Goal: Transaction & Acquisition: Purchase product/service

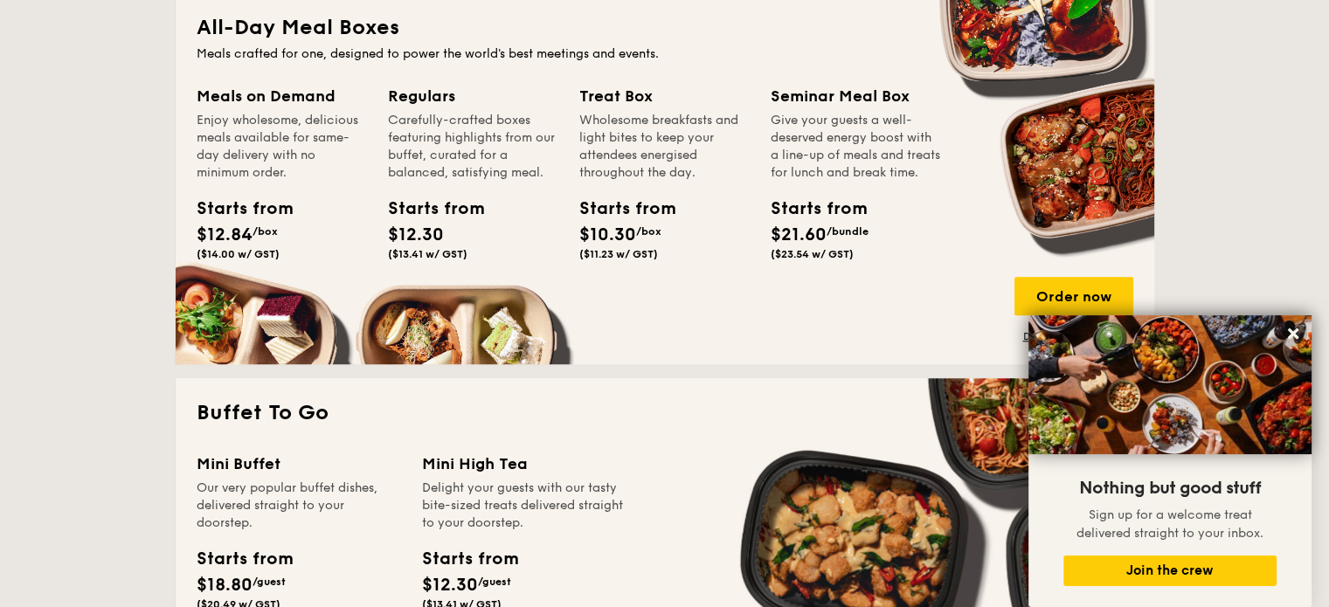
scroll to position [1206, 0]
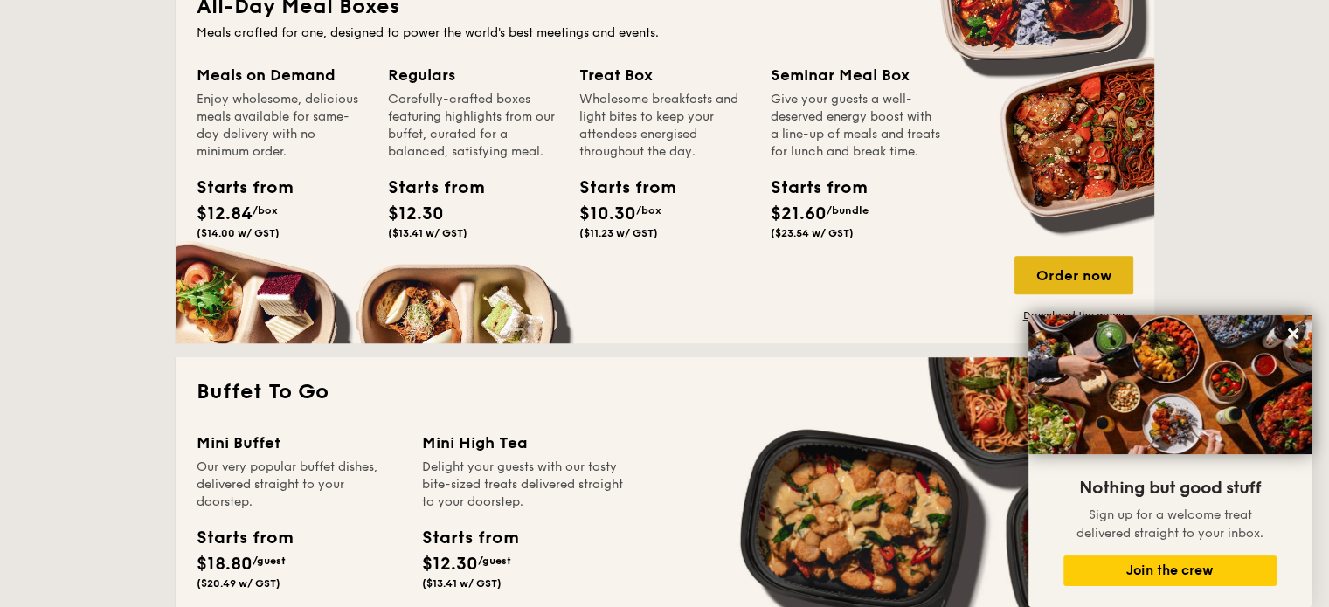
click at [1024, 258] on div "Order now" at bounding box center [1073, 275] width 119 height 38
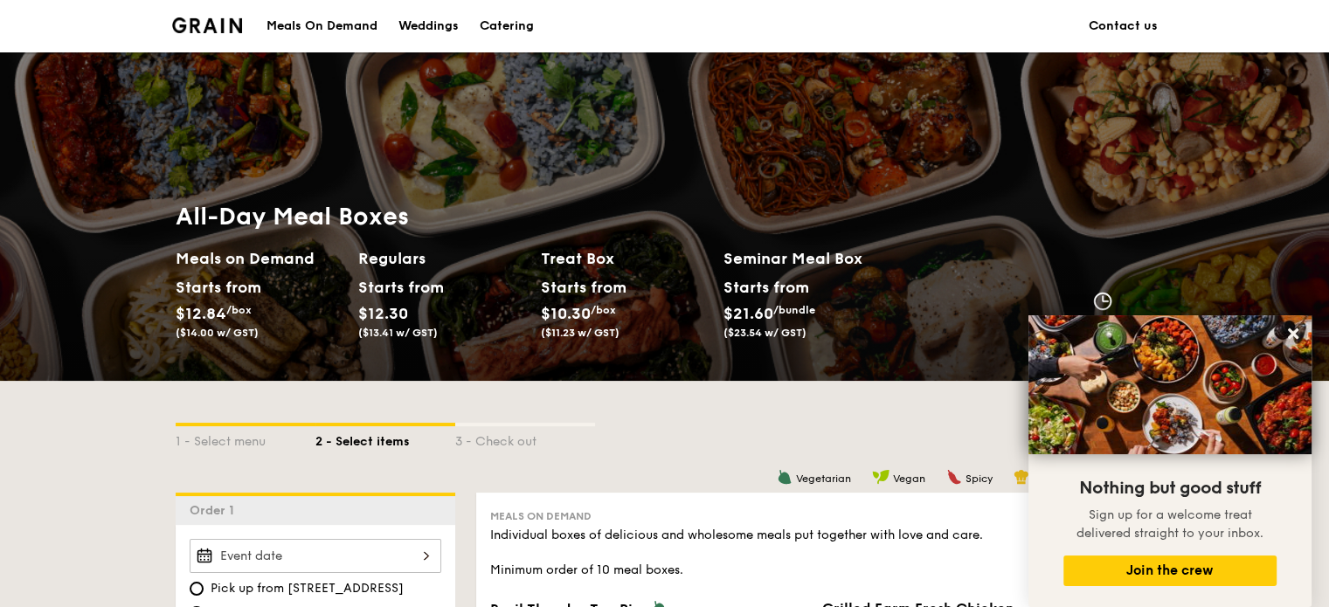
scroll to position [407, 0]
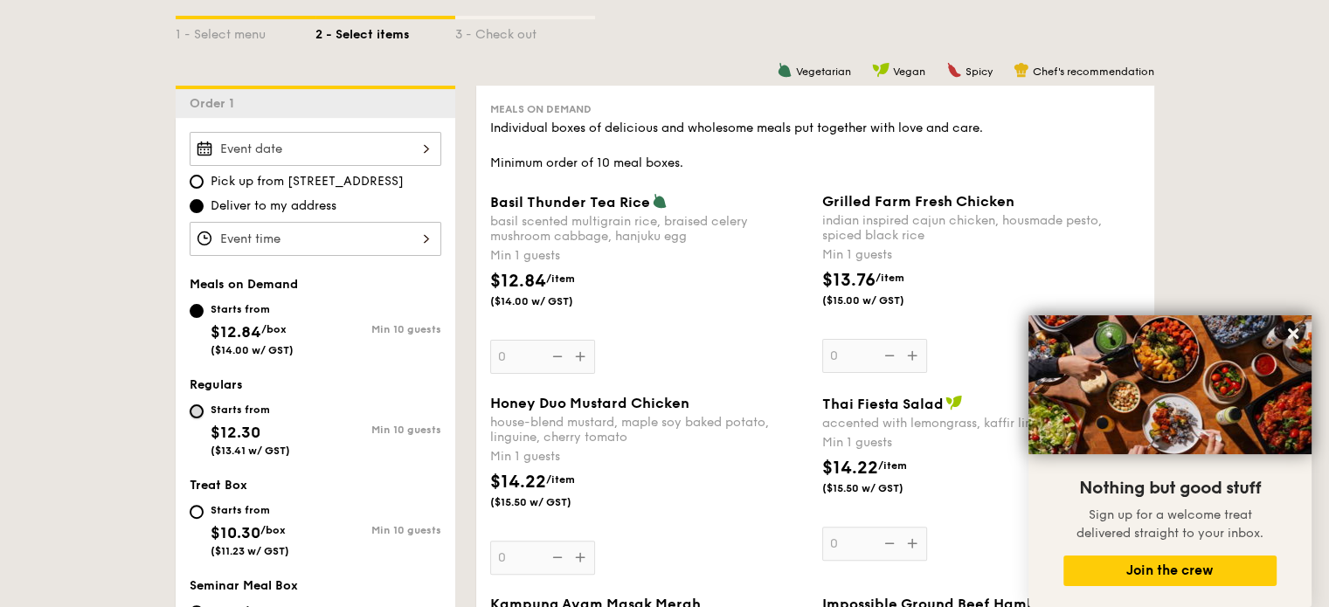
click at [197, 404] on input "Starts from $12.30 ($13.41 w/ GST) Min 10 guests" at bounding box center [197, 411] width 14 height 14
radio input "true"
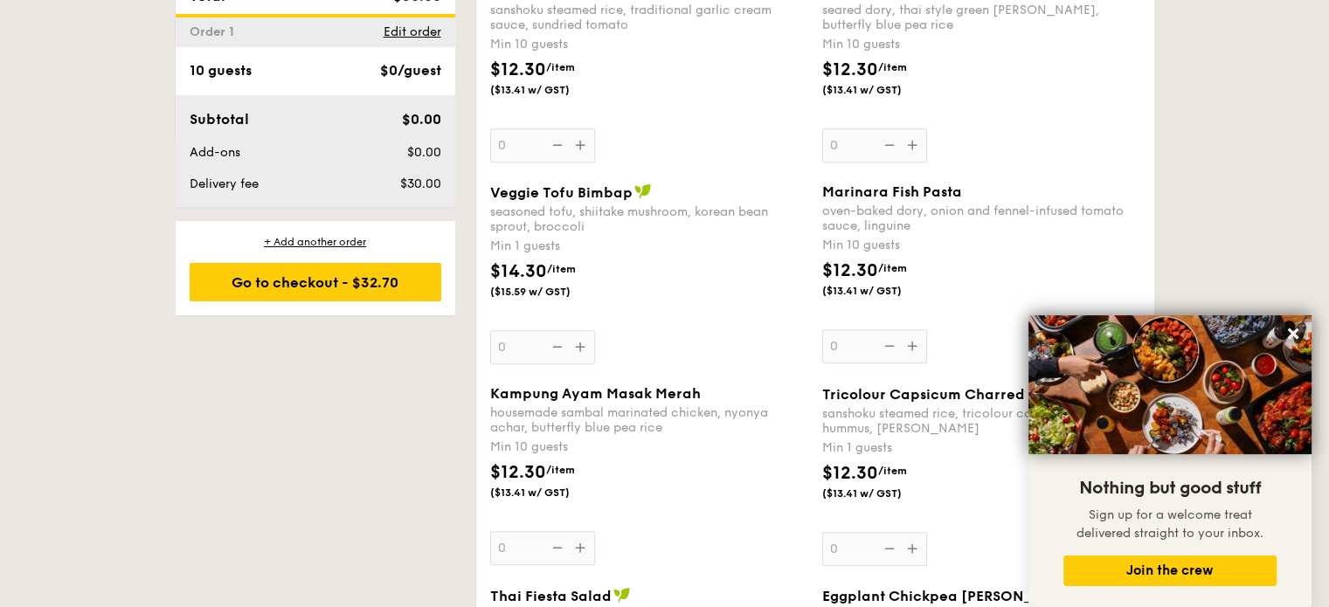
scroll to position [815, 0]
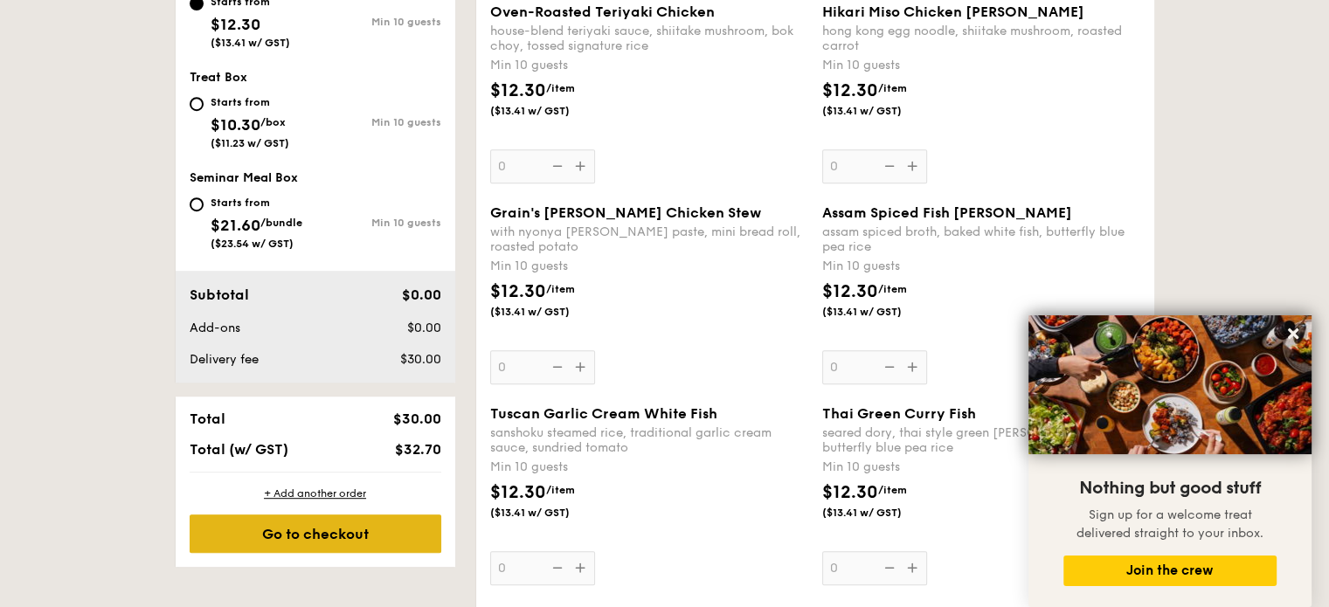
click at [328, 527] on div "Go to checkout" at bounding box center [316, 534] width 252 height 38
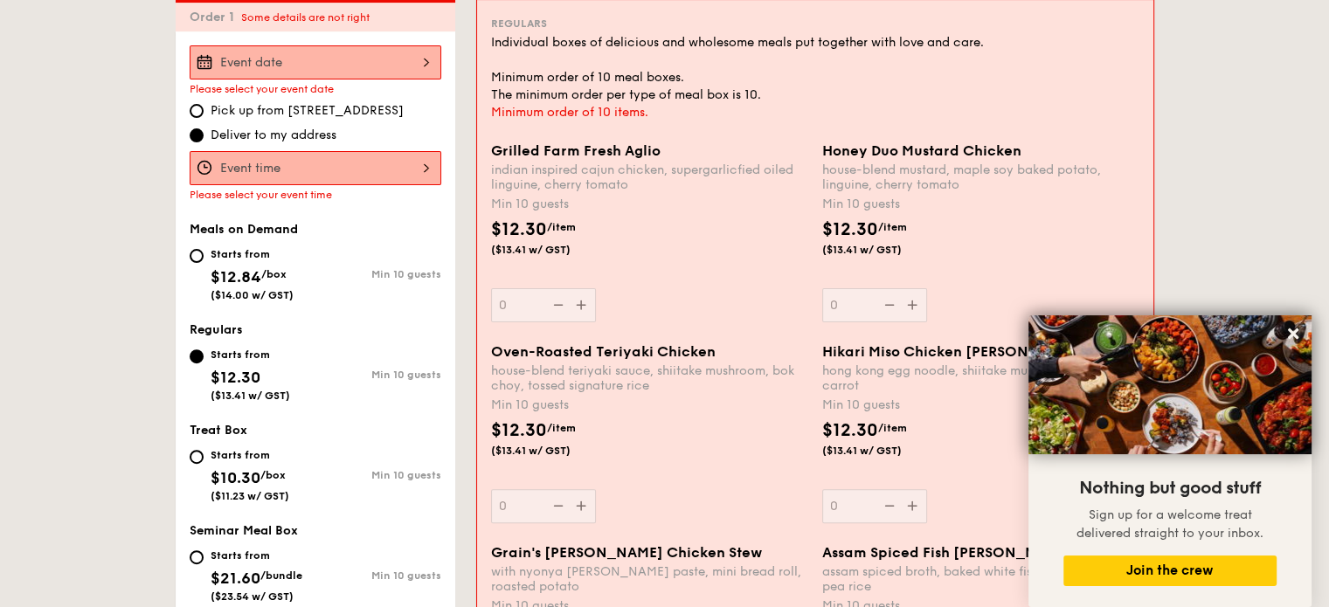
scroll to position [466, 0]
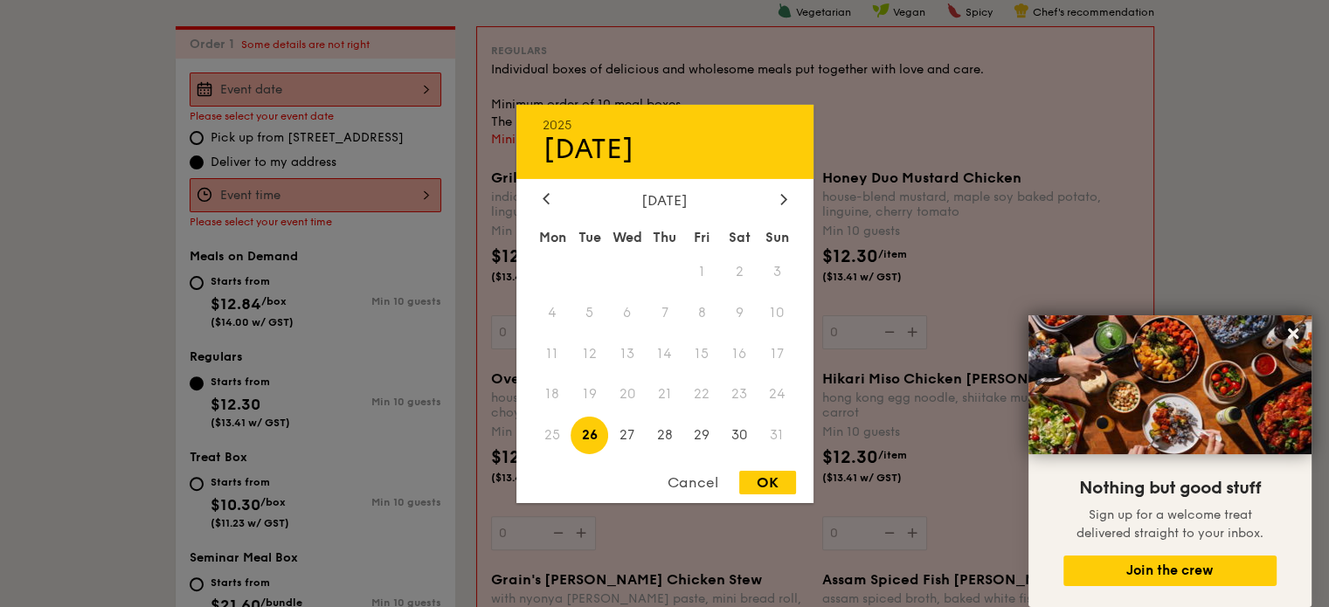
click at [261, 73] on div "2025 Aug [DATE] Tue Wed Thu Fri Sat Sun 1 2 3 4 5 6 7 8 9 10 11 12 13 14 15 16 …" at bounding box center [316, 90] width 252 height 34
click at [741, 439] on span "30" at bounding box center [740, 436] width 38 height 38
drag, startPoint x: 776, startPoint y: 478, endPoint x: 736, endPoint y: 460, distance: 43.4
click at [776, 480] on div "OK" at bounding box center [767, 483] width 57 height 24
type input "[DATE]"
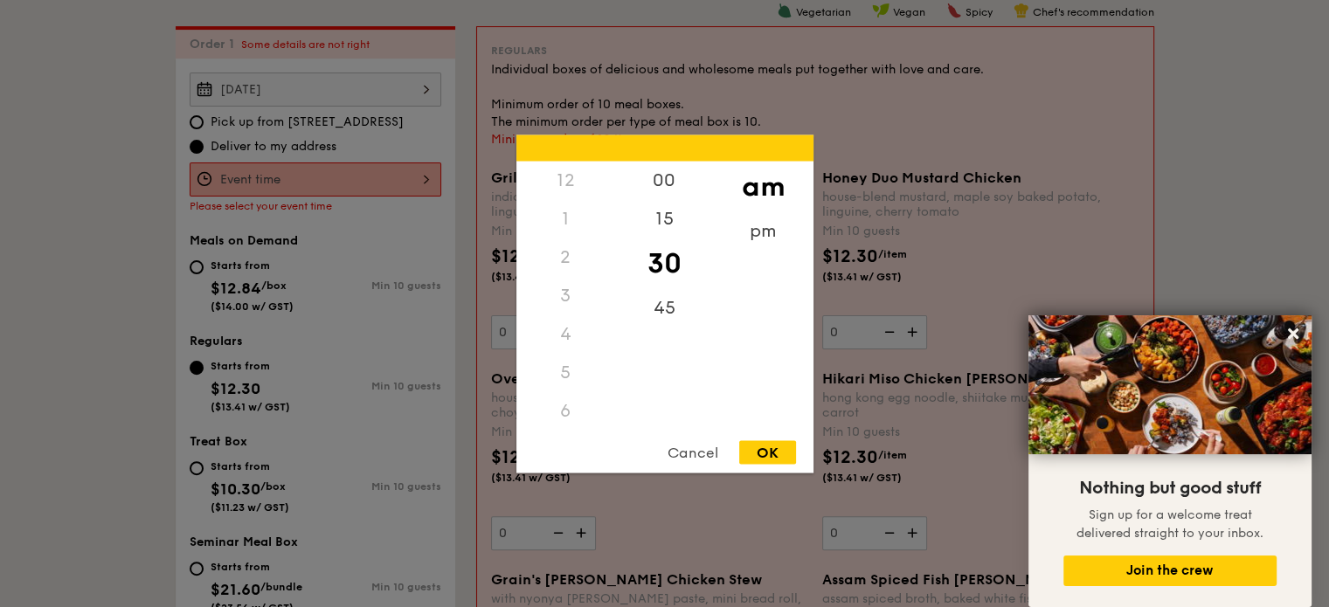
click at [302, 180] on div "12 1 2 3 4 5 6 7 8 9 10 11 00 15 30 45 am pm Cancel OK" at bounding box center [316, 179] width 252 height 34
click at [764, 447] on div "OK" at bounding box center [767, 452] width 57 height 24
type input "11:30AM"
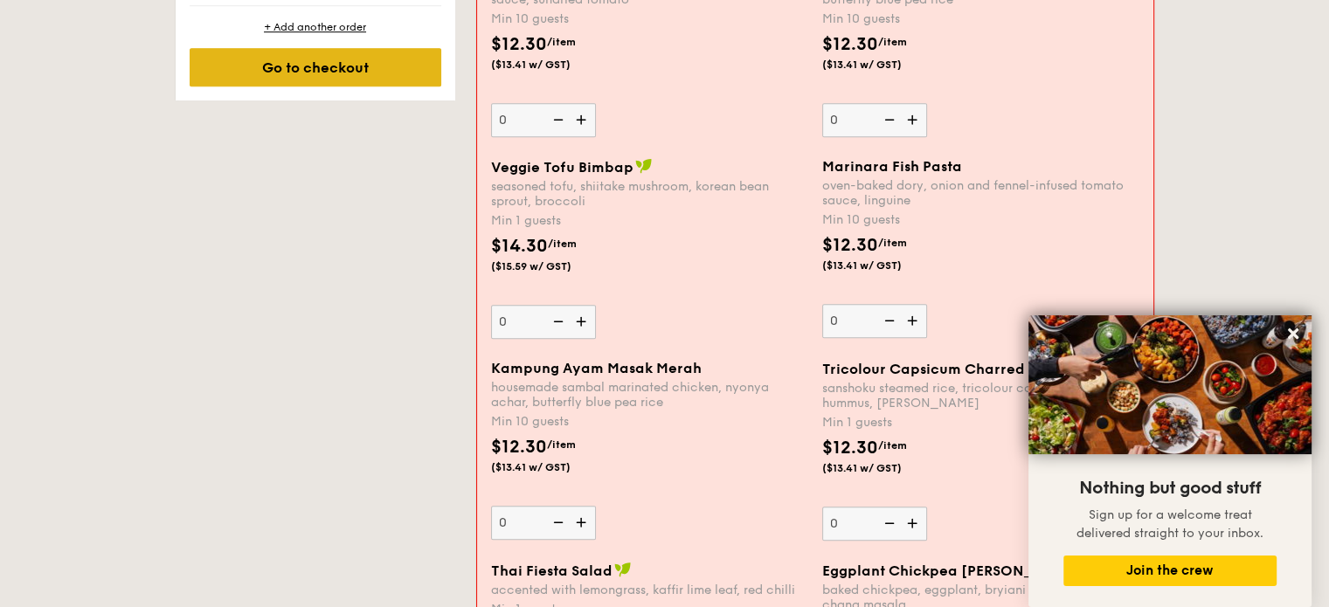
click at [339, 69] on div "Go to checkout" at bounding box center [316, 67] width 252 height 38
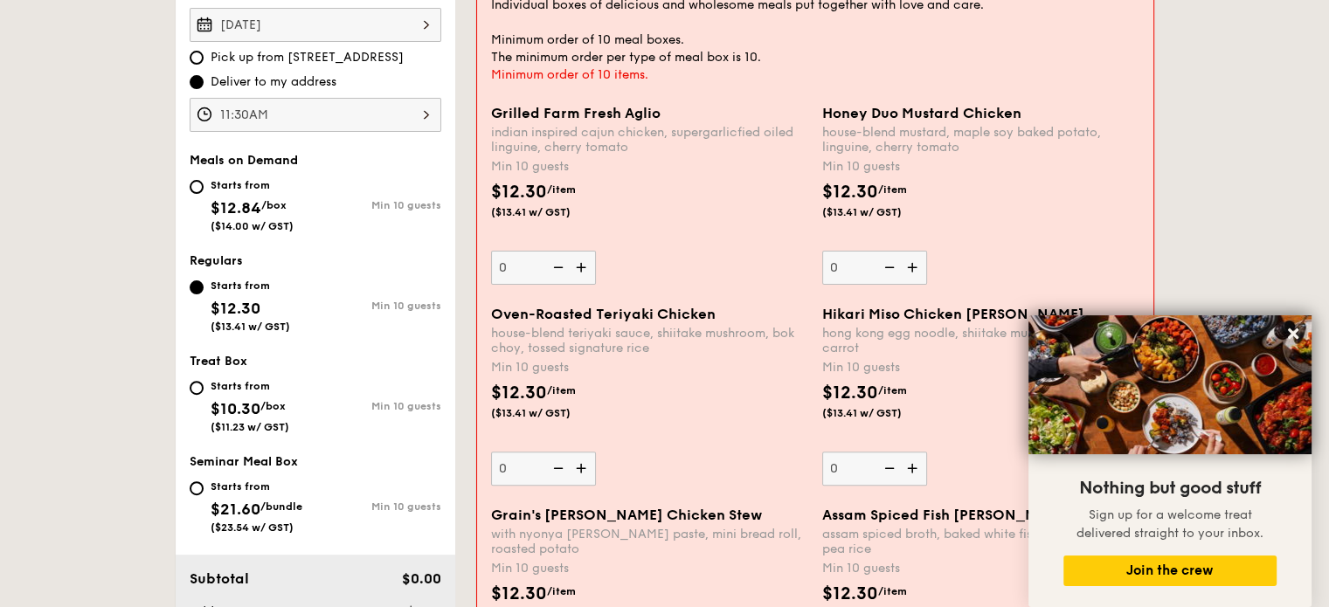
scroll to position [466, 0]
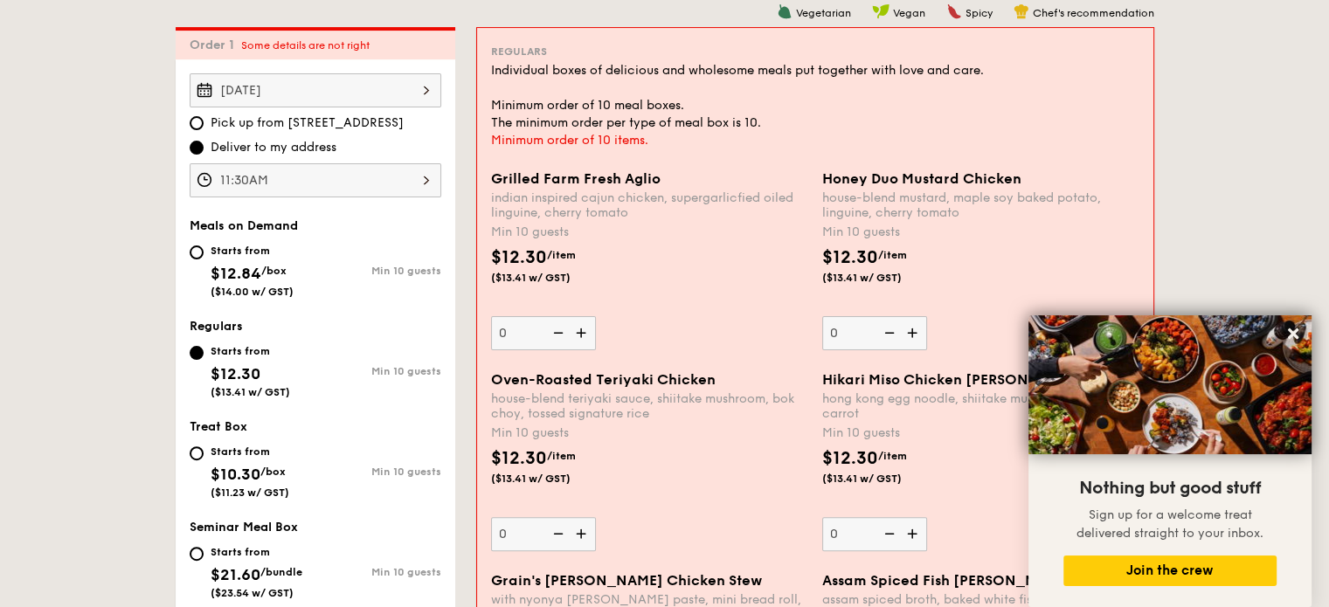
click at [594, 331] on img at bounding box center [583, 332] width 26 height 33
click at [594, 331] on input "0" at bounding box center [543, 333] width 105 height 34
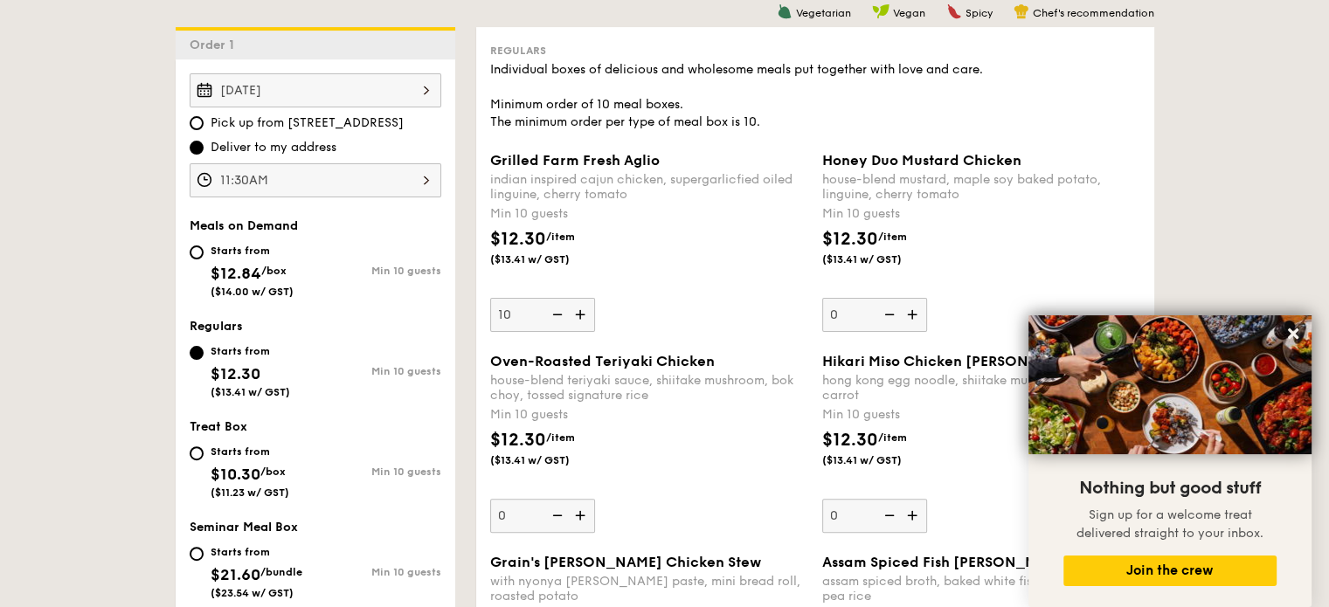
click at [594, 331] on div "Grilled Farm Fresh Aglio indian inspired cajun chicken, supergarlicfied oiled l…" at bounding box center [815, 252] width 664 height 201
click at [584, 307] on img at bounding box center [582, 314] width 26 height 33
click at [584, 307] on input "10" at bounding box center [542, 315] width 105 height 34
click at [584, 307] on img at bounding box center [582, 314] width 26 height 33
click at [584, 307] on input "11" at bounding box center [542, 315] width 105 height 34
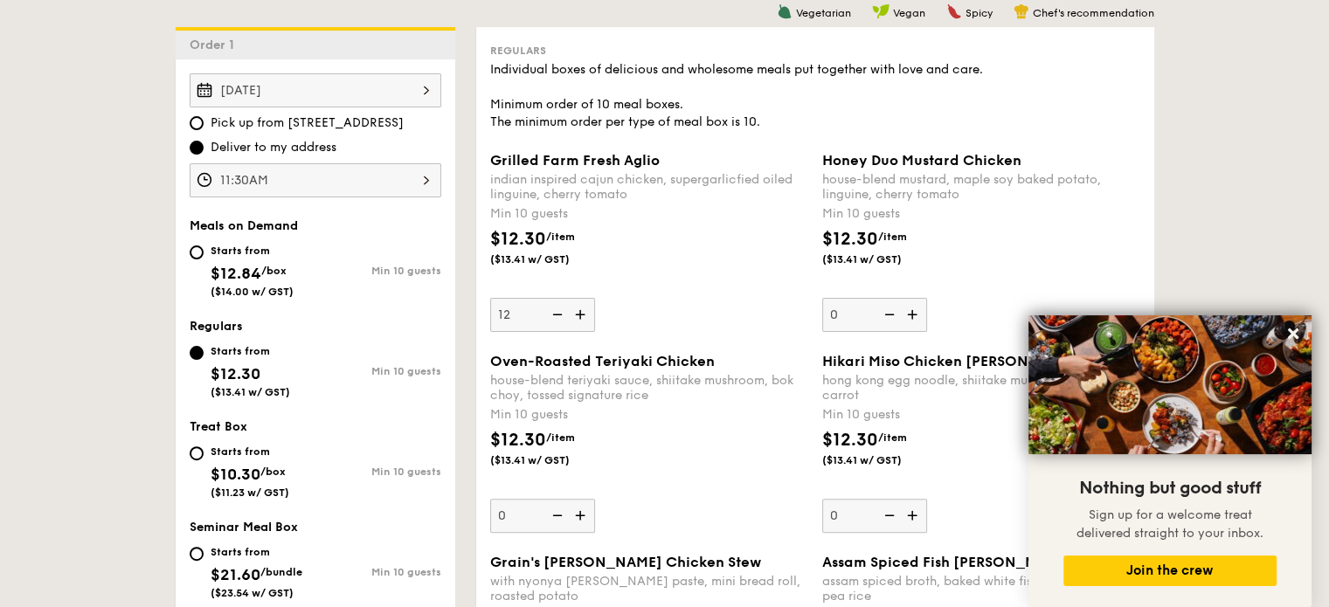
click at [584, 307] on img at bounding box center [582, 314] width 26 height 33
click at [584, 307] on input "12" at bounding box center [542, 315] width 105 height 34
type input "13"
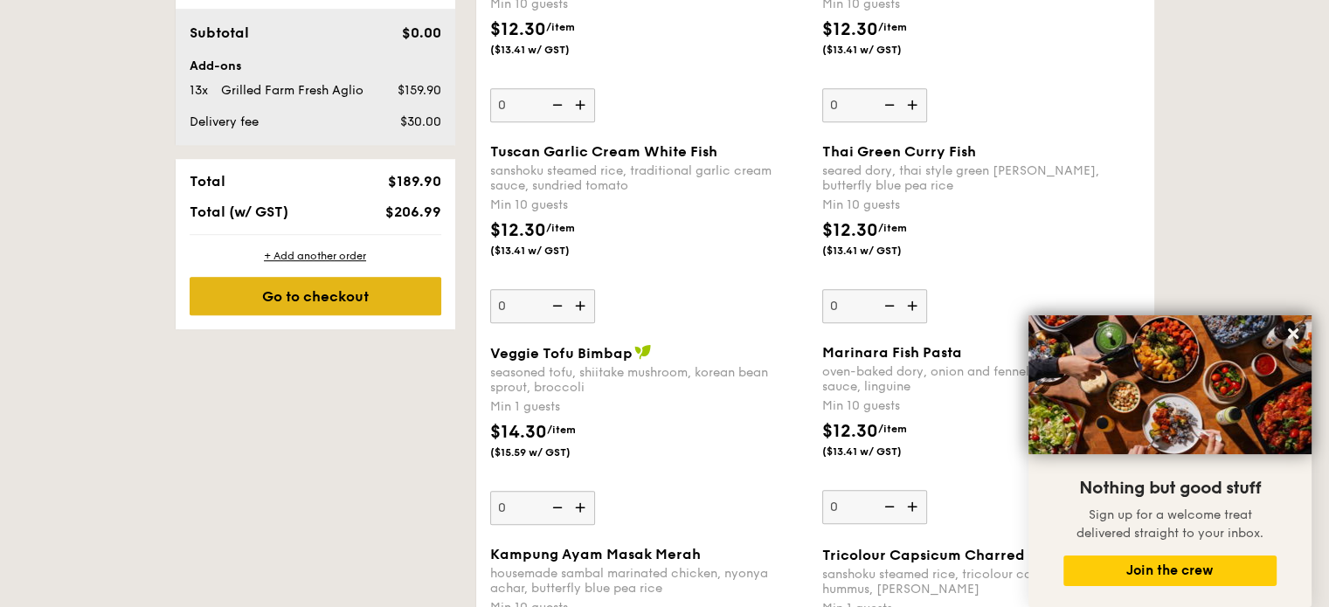
click at [377, 306] on div "Go to checkout" at bounding box center [316, 296] width 252 height 38
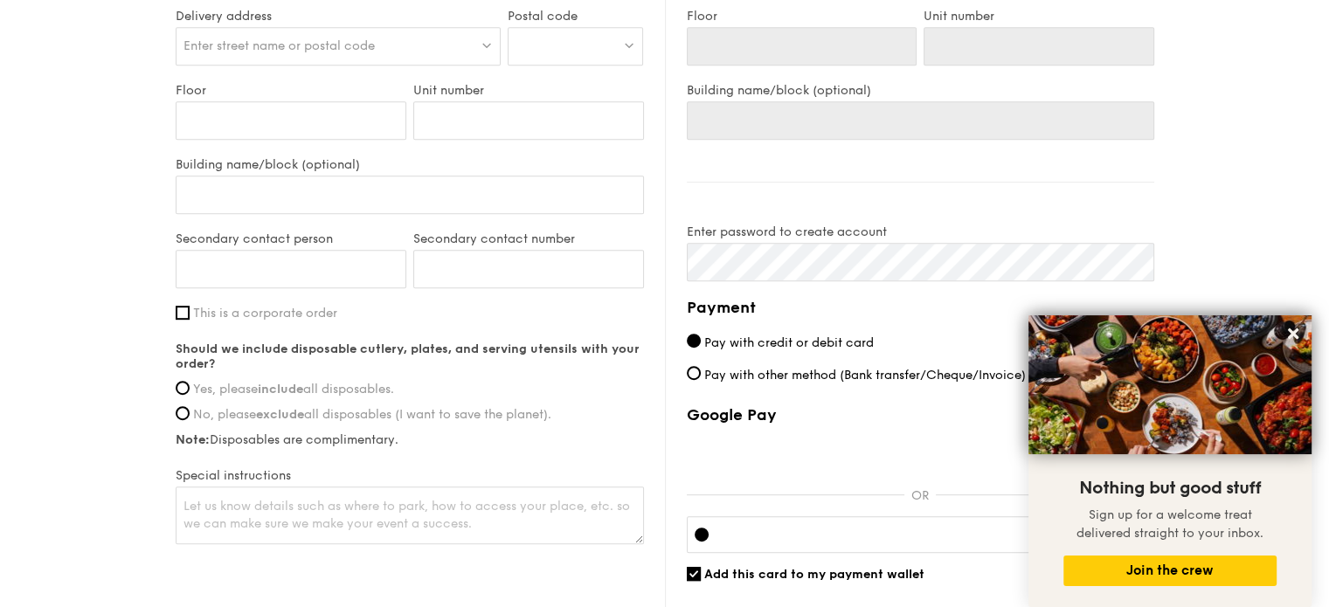
scroll to position [815, 0]
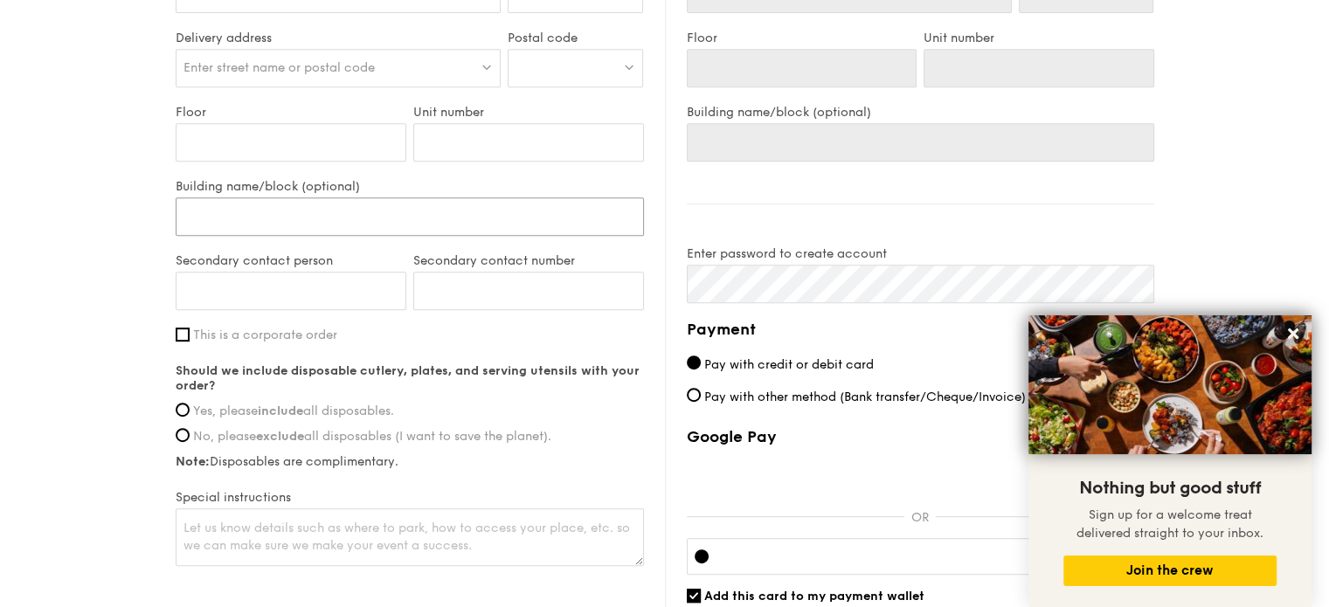
click at [305, 205] on input "Building name/block (optional)" at bounding box center [410, 216] width 468 height 38
click at [291, 146] on input "Floor" at bounding box center [291, 142] width 231 height 38
click at [291, 56] on div "Enter street name or postal code" at bounding box center [339, 68] width 326 height 38
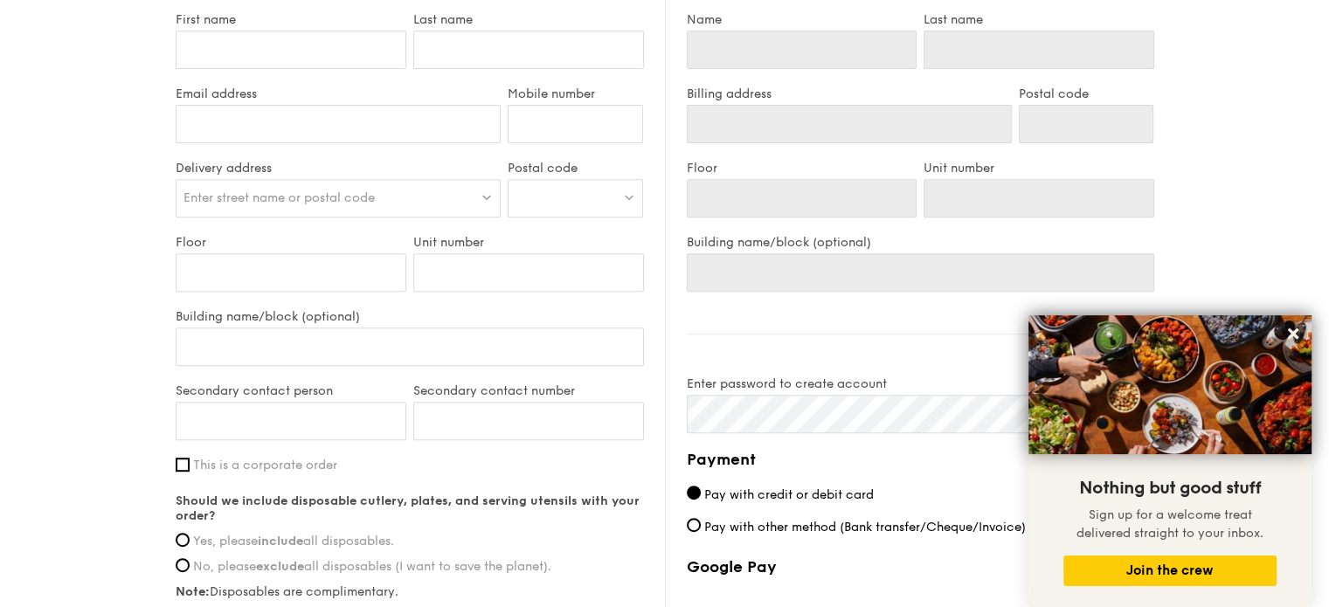
scroll to position [612, 0]
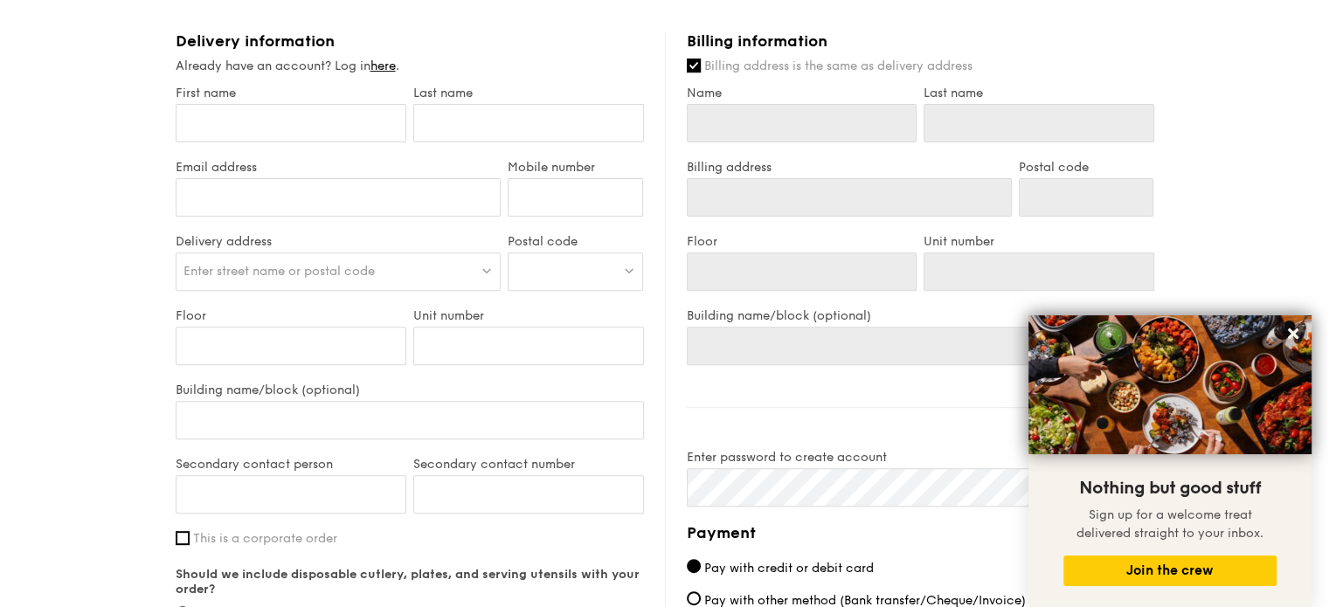
click at [576, 273] on div at bounding box center [575, 271] width 135 height 38
paste input "639342"
type input "639342"
click at [371, 265] on span "Enter street name or postal code" at bounding box center [278, 271] width 191 height 15
type input "Green lab"
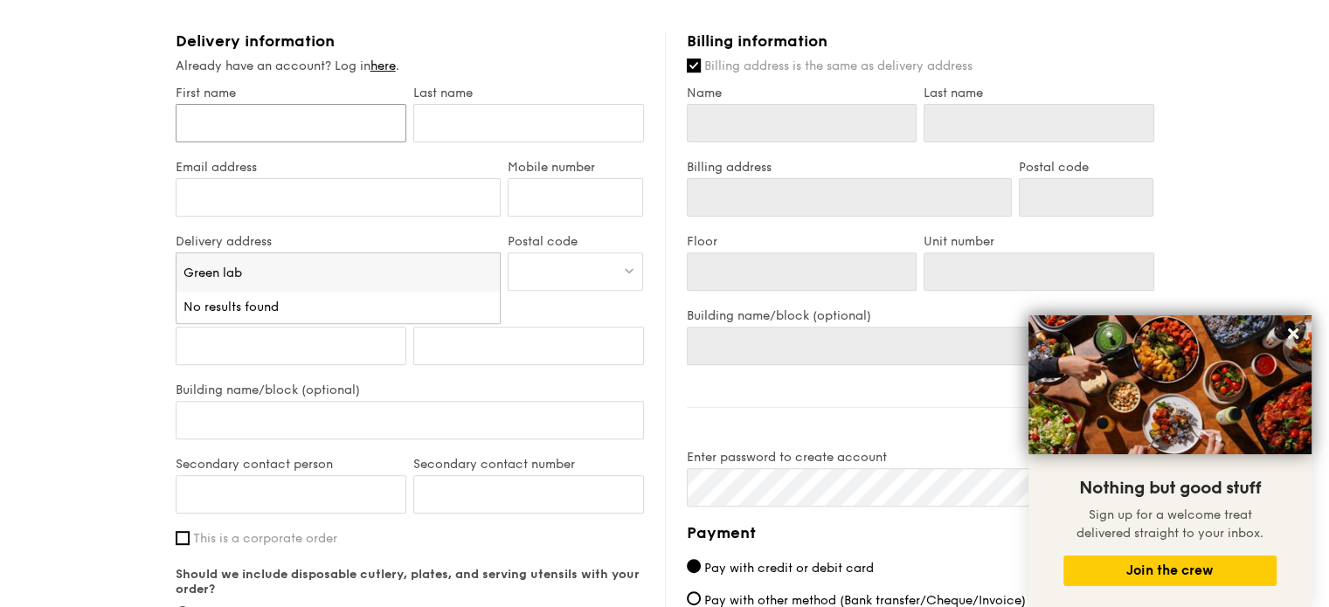
drag, startPoint x: 398, startPoint y: 118, endPoint x: 372, endPoint y: 122, distance: 26.6
click at [396, 118] on input "First name" at bounding box center [291, 123] width 231 height 38
type input "Nur"
type input "[PERSON_NAME]"
type input "[EMAIL_ADDRESS][DOMAIN_NAME]"
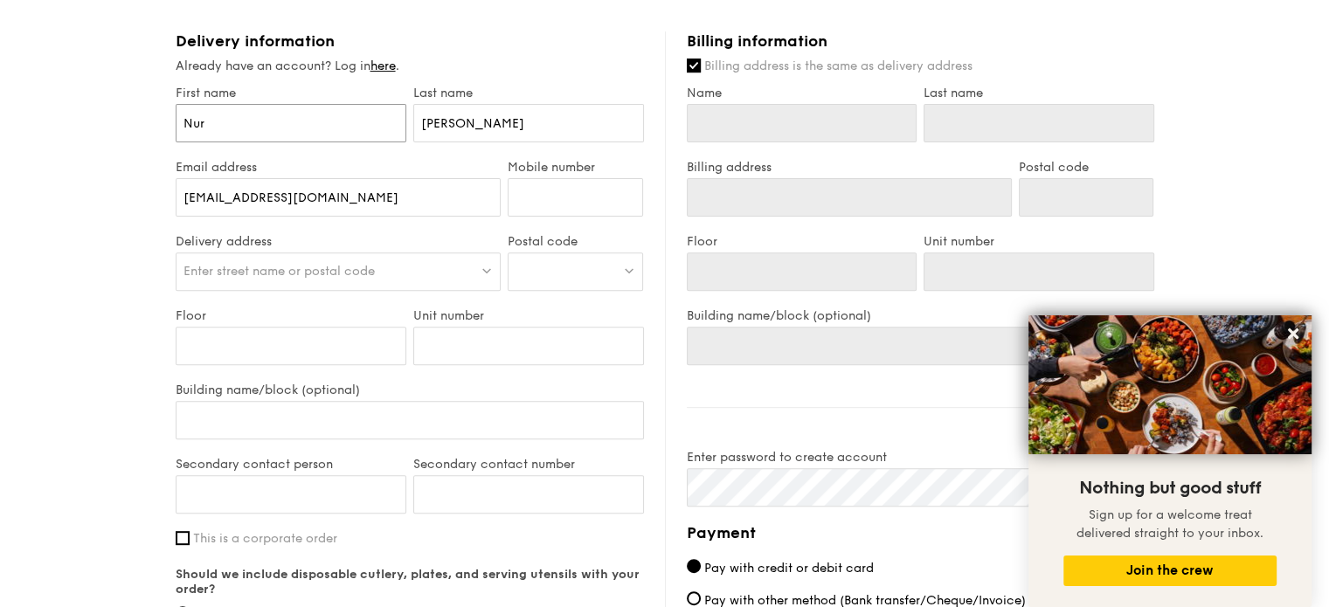
type input "Nur"
type input "[PERSON_NAME]"
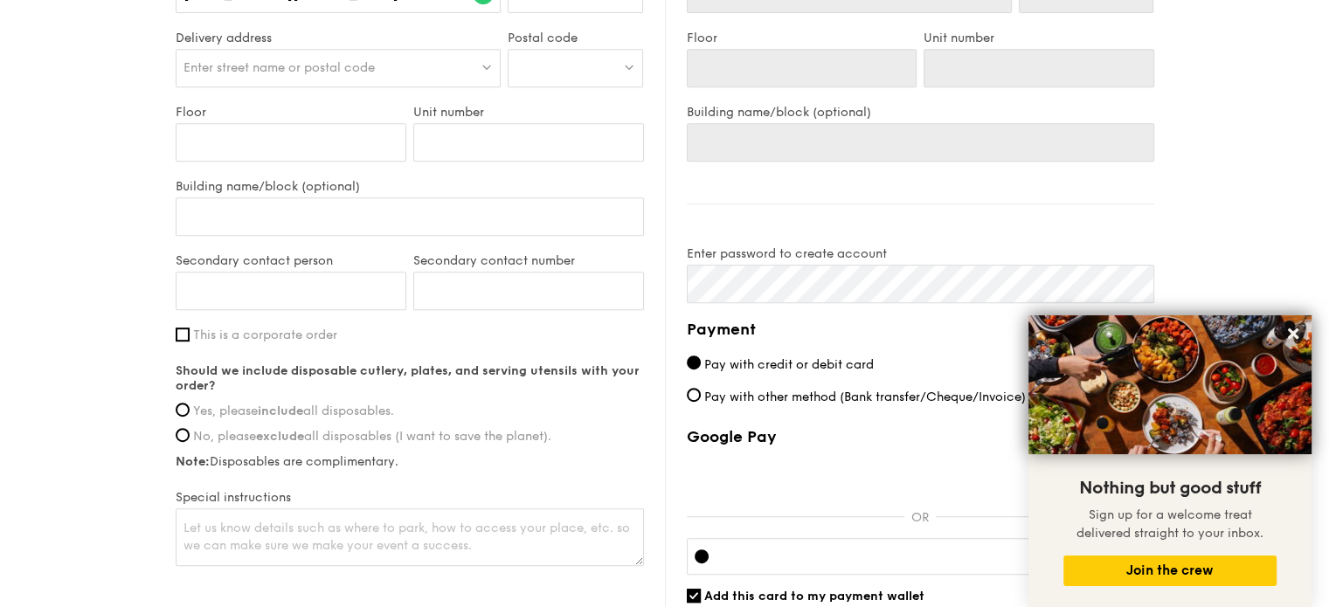
click at [306, 331] on span "This is a corporate order" at bounding box center [265, 335] width 144 height 15
click at [190, 331] on input "This is a corporate order" at bounding box center [183, 335] width 14 height 14
checkbox input "true"
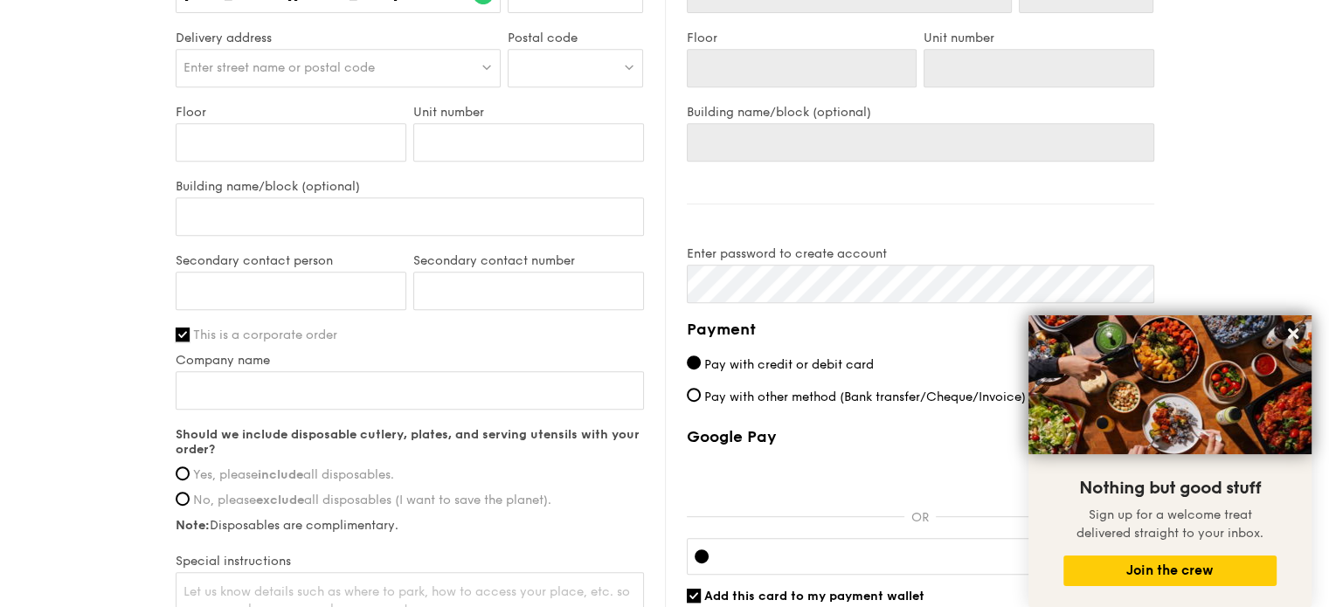
scroll to position [1019, 0]
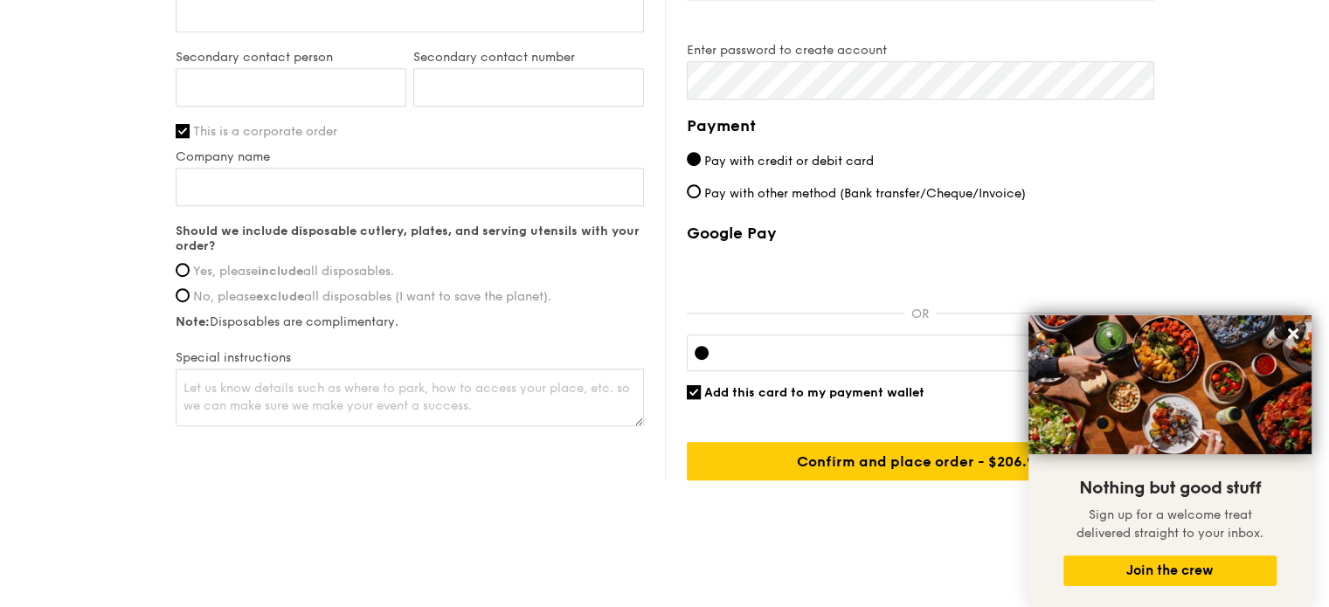
click at [342, 273] on span "Yes, please include all disposables." at bounding box center [293, 271] width 201 height 15
click at [190, 273] on input "Yes, please include all disposables." at bounding box center [183, 270] width 14 height 14
radio input "true"
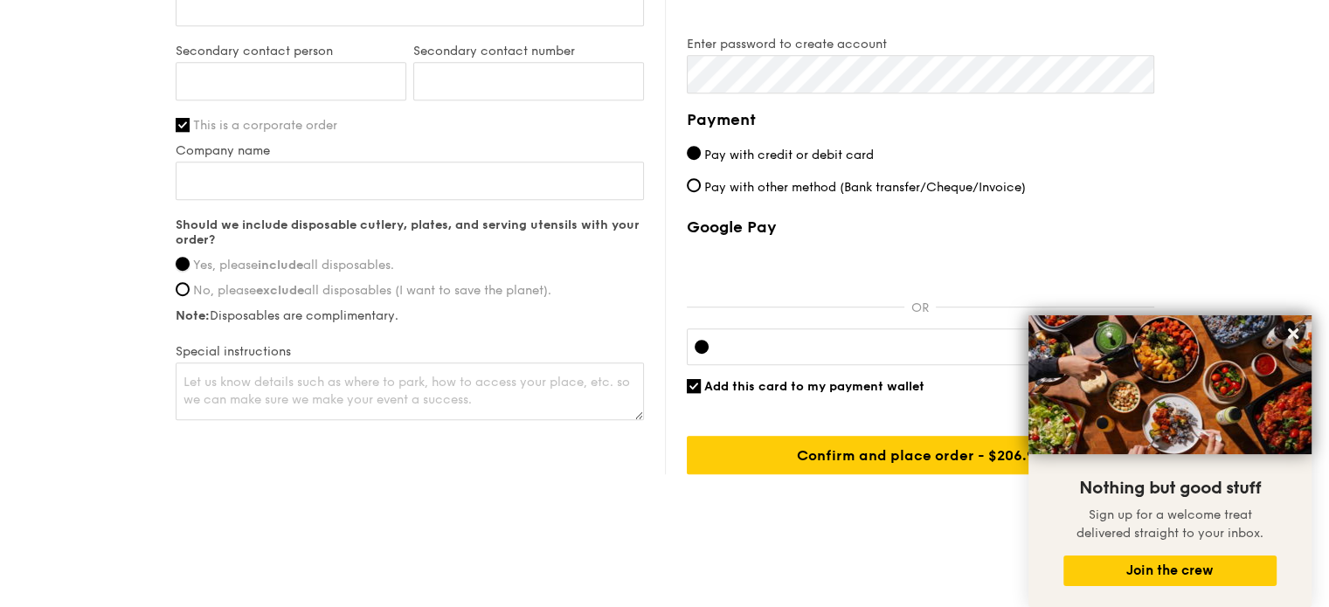
scroll to position [1027, 0]
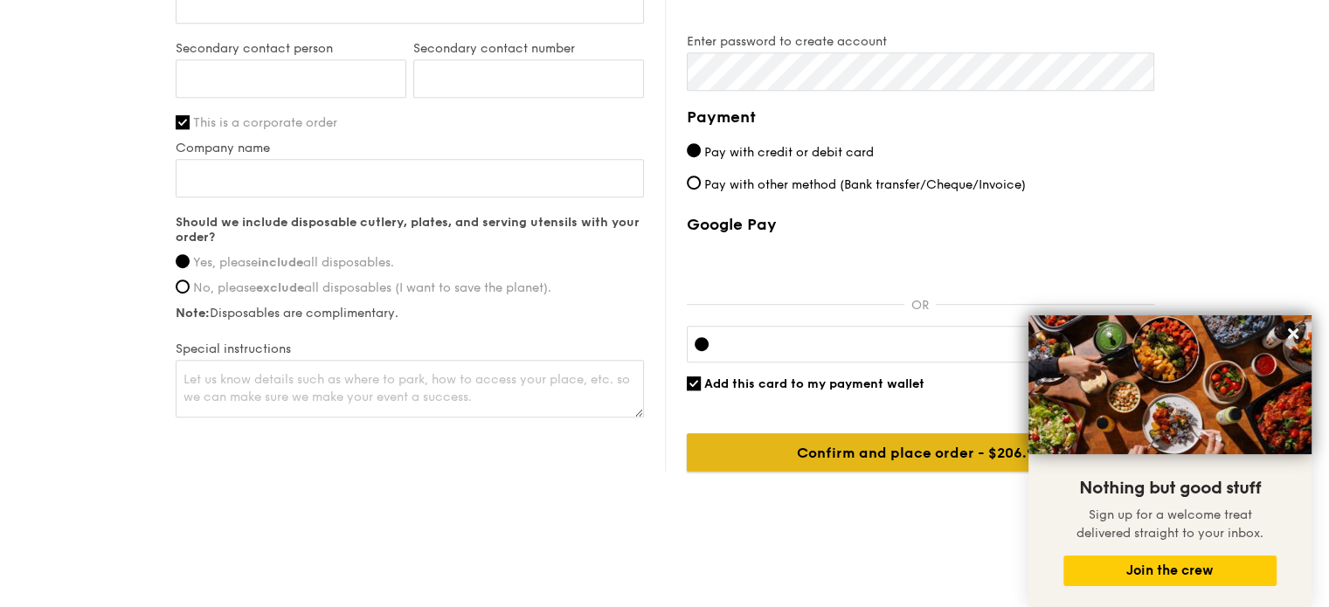
click at [786, 460] on input "Confirm and place order - $206.99" at bounding box center [920, 452] width 467 height 38
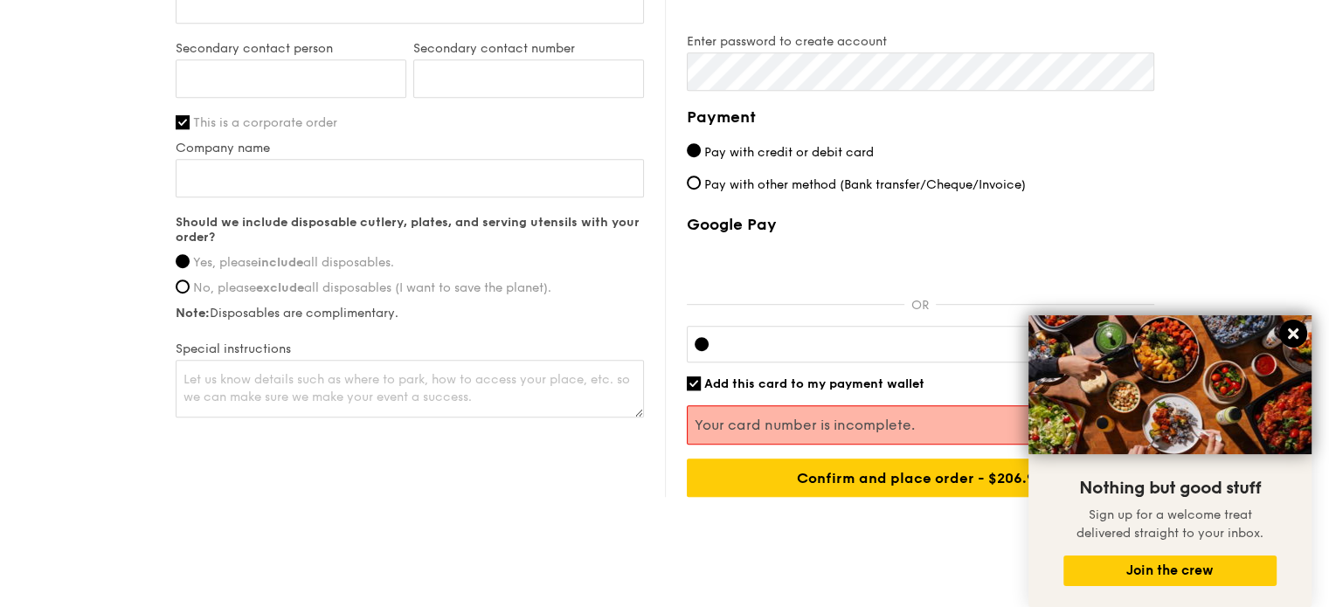
click at [1286, 334] on icon at bounding box center [1293, 334] width 16 height 16
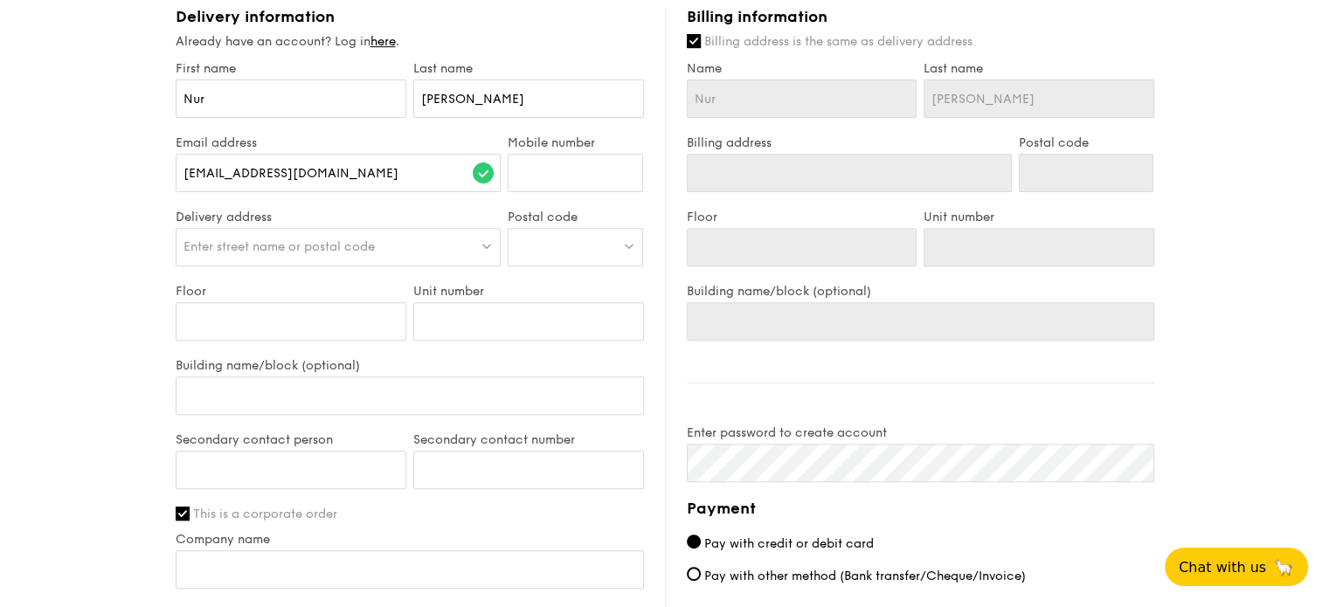
scroll to position [620, 0]
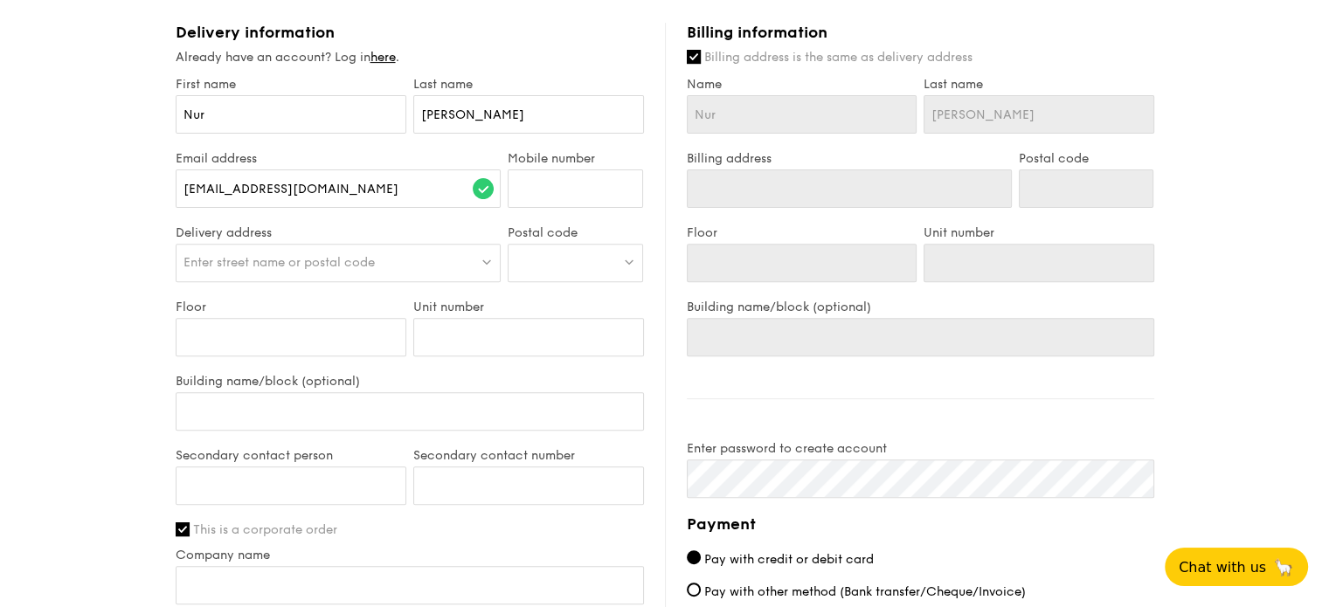
click at [542, 269] on div at bounding box center [575, 263] width 135 height 38
click at [548, 298] on div "[STREET_ADDRESS]" at bounding box center [560, 298] width 90 height 17
type input "[STREET_ADDRESS]"
type input "639342"
click at [140, 308] on div "1 - Select menu 2 - Select items 3 - Check out Regulars Serving time: [DATE] 11…" at bounding box center [664, 177] width 1329 height 1594
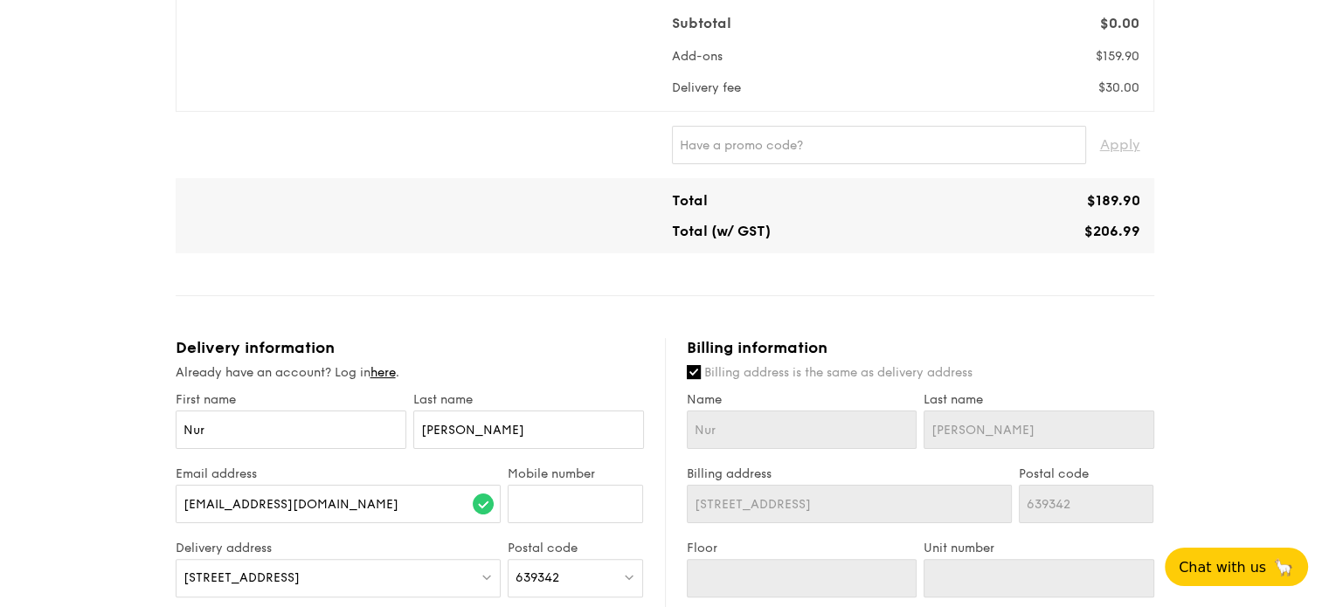
scroll to position [407, 0]
